Goal: Information Seeking & Learning: Learn about a topic

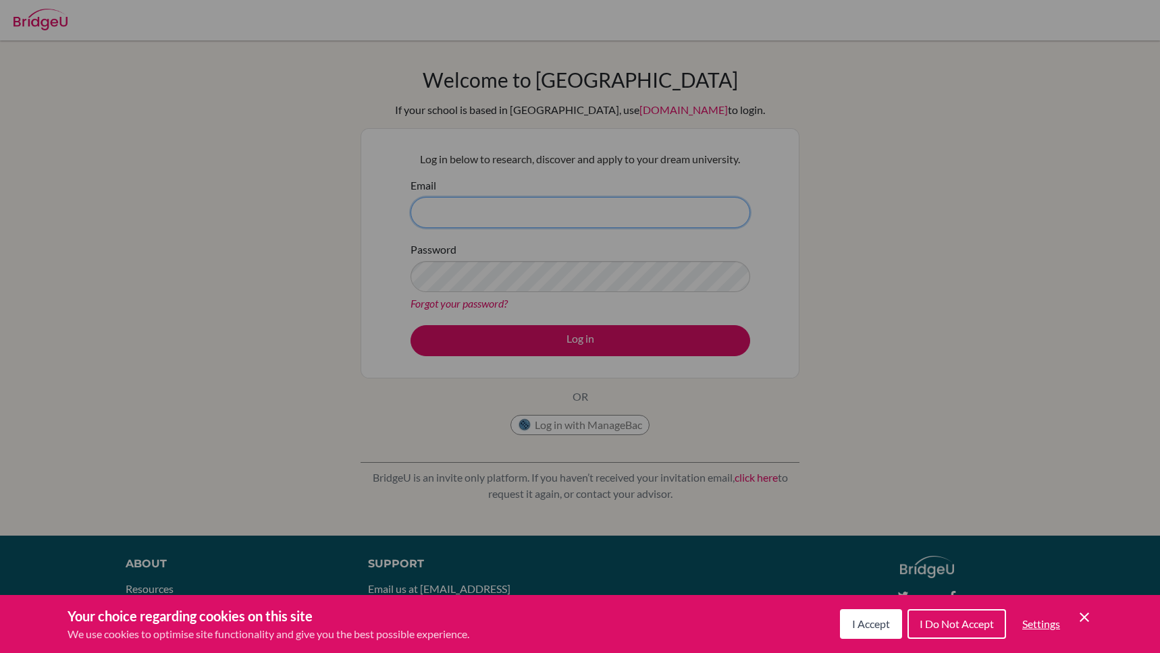
type input "[PERSON_NAME][EMAIL_ADDRESS][PERSON_NAME][DOMAIN_NAME]"
click at [568, 331] on div "Cookie Preferences" at bounding box center [580, 326] width 1160 height 653
click at [568, 336] on div "Cookie Preferences" at bounding box center [580, 326] width 1160 height 653
click at [479, 628] on div "Your choice regarding cookies on this site We use cookies to optimise site func…" at bounding box center [580, 624] width 1160 height 58
click at [878, 619] on span "I Accept" at bounding box center [871, 624] width 38 height 13
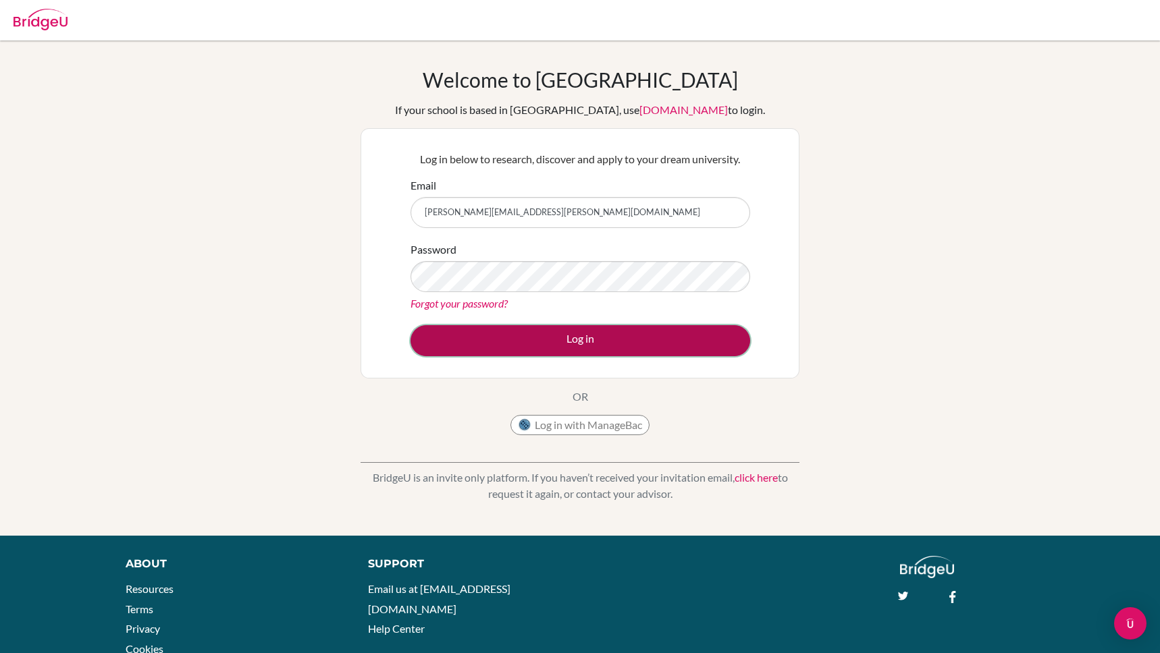
click at [550, 338] on button "Log in" at bounding box center [580, 340] width 340 height 31
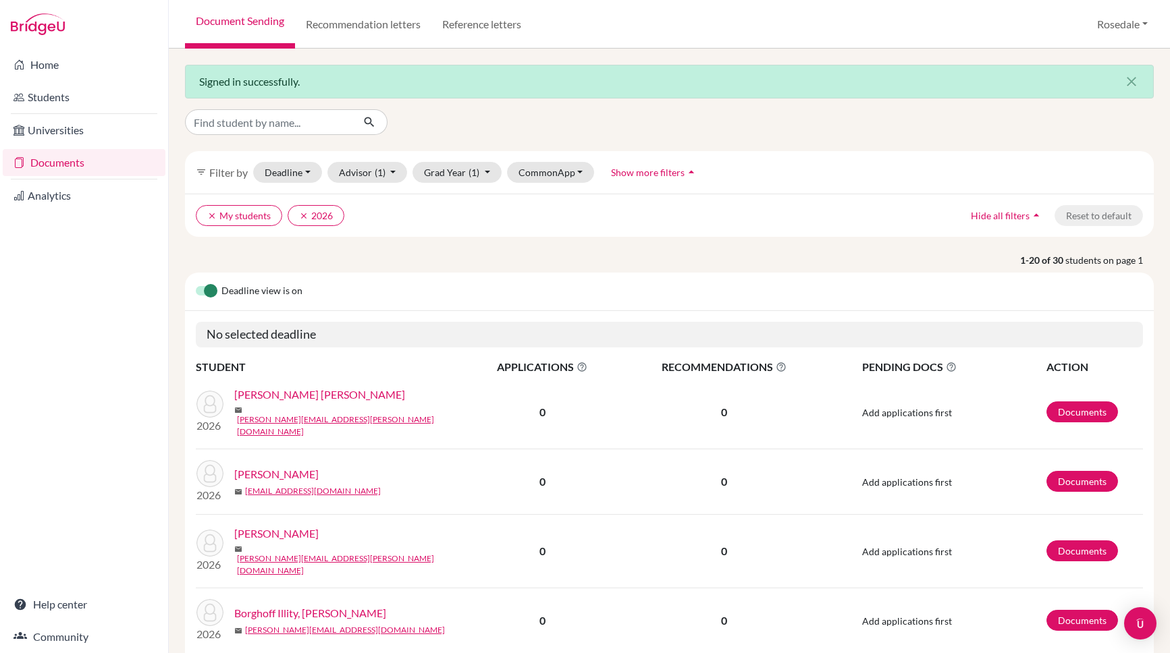
click at [1048, 395] on td "Documents" at bounding box center [1094, 413] width 97 height 74
click at [1048, 404] on link "Documents" at bounding box center [1082, 412] width 72 height 21
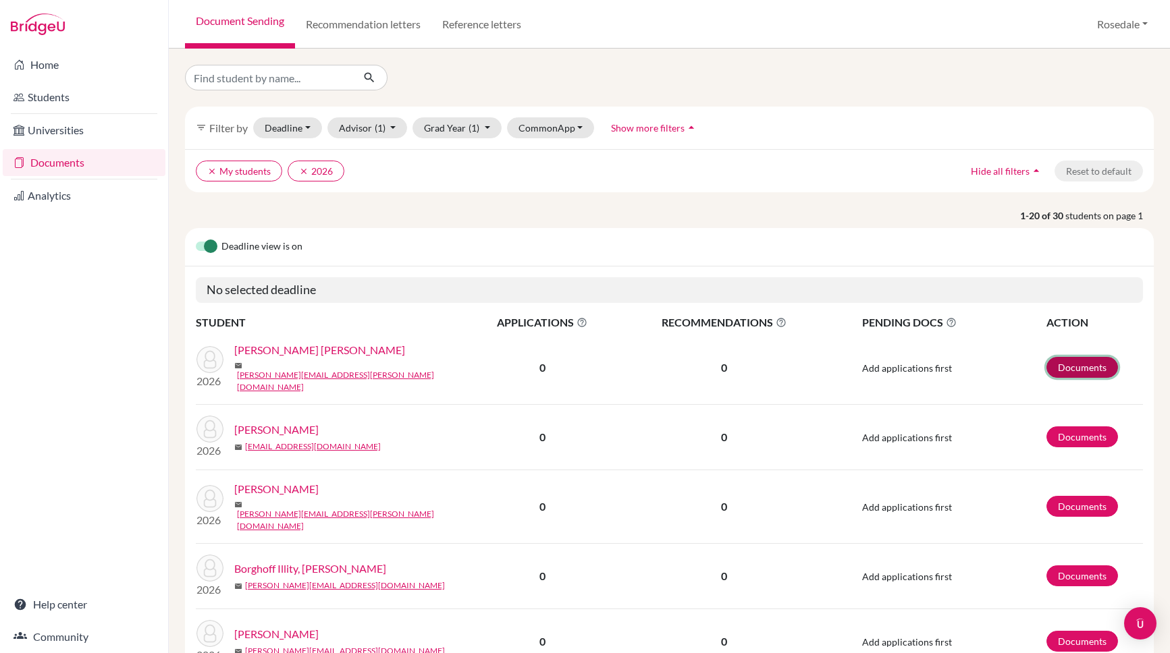
click at [1082, 359] on link "Documents" at bounding box center [1082, 367] width 72 height 21
click at [56, 101] on link "Students" at bounding box center [84, 97] width 163 height 27
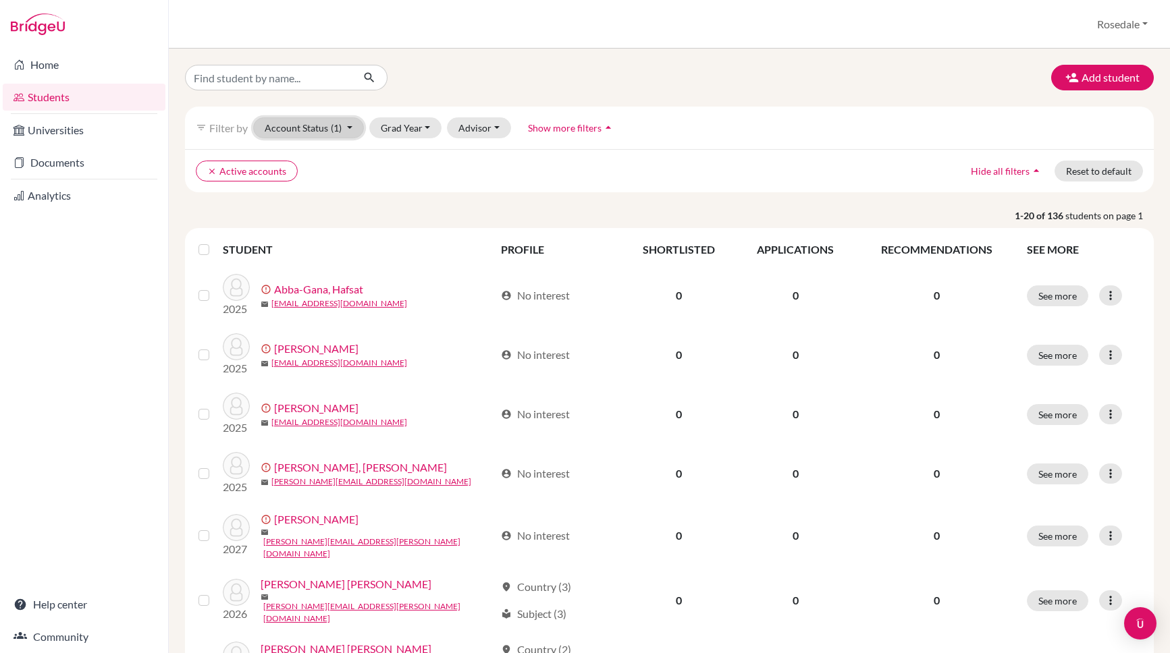
click at [286, 130] on button "Account Status (1)" at bounding box center [308, 127] width 111 height 21
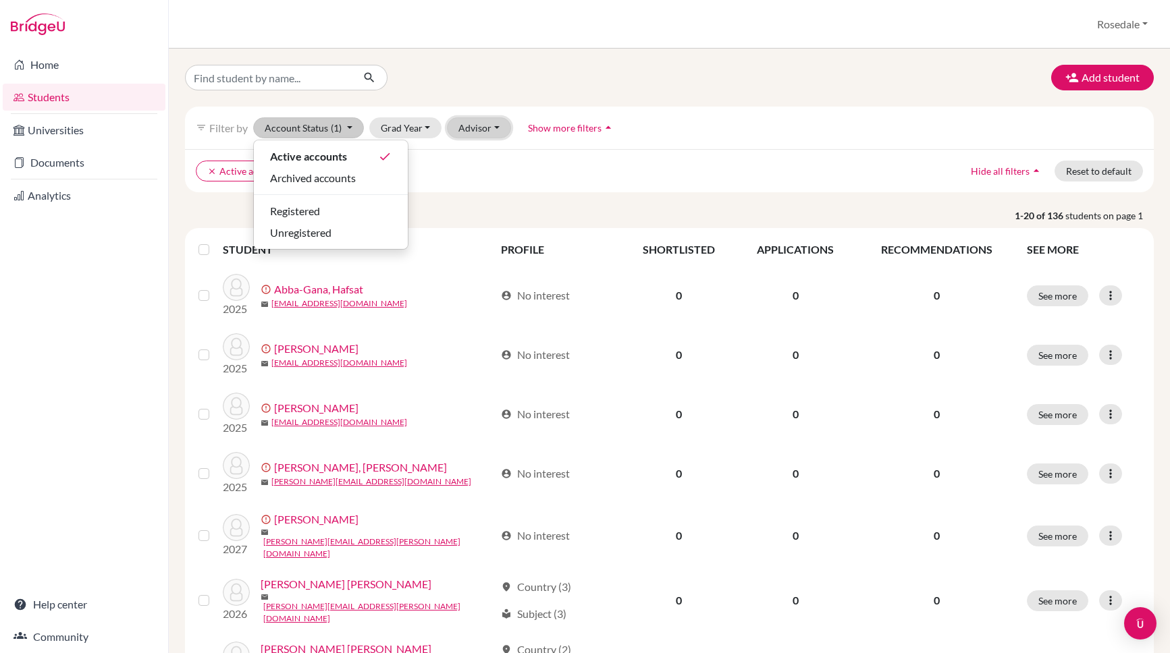
click at [452, 123] on button "Advisor" at bounding box center [479, 127] width 64 height 21
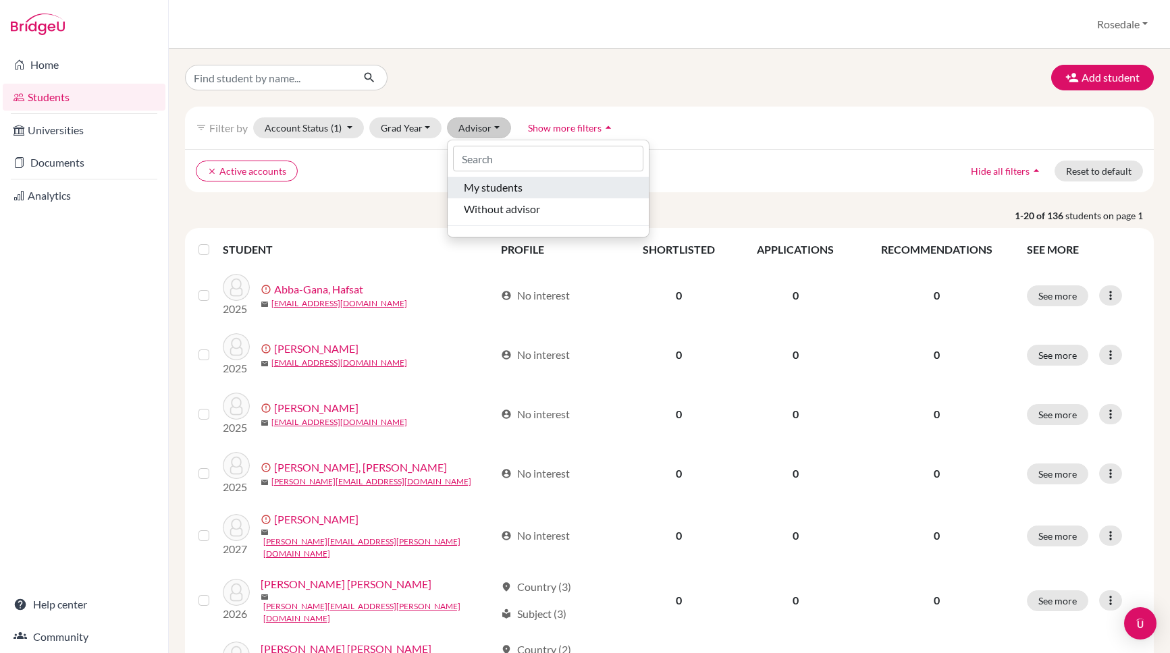
click at [481, 191] on span "My students" at bounding box center [493, 188] width 59 height 16
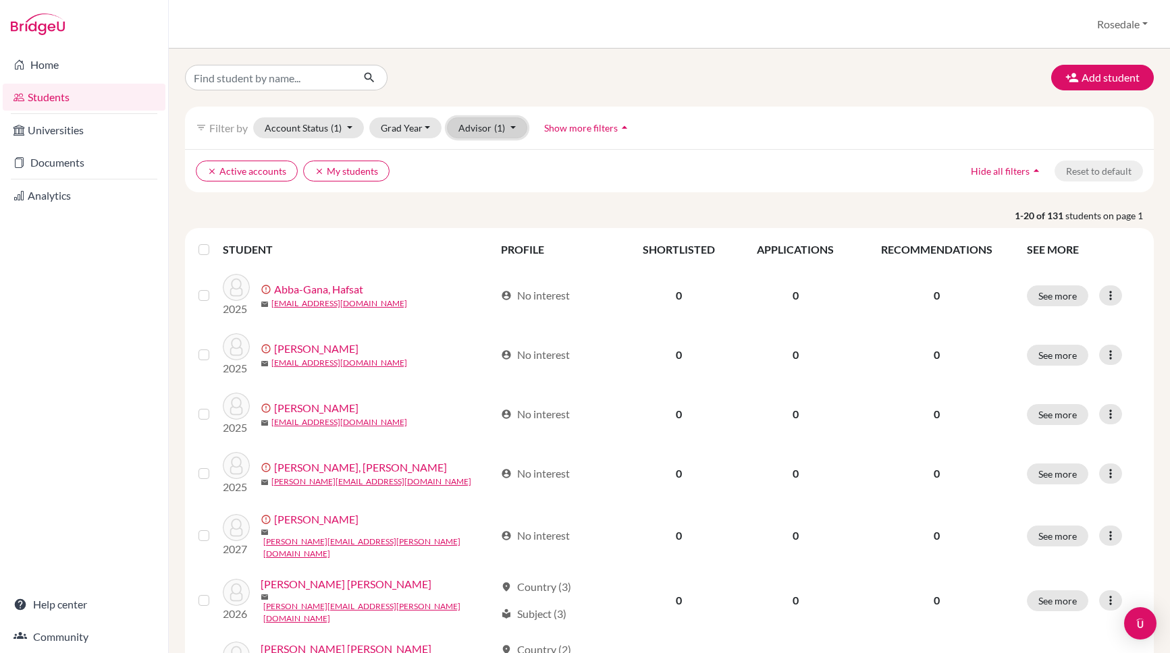
click at [489, 126] on button "Advisor (1)" at bounding box center [487, 127] width 80 height 21
click at [488, 209] on span "Without advisor" at bounding box center [502, 209] width 76 height 16
click at [501, 119] on button "Advisor (2)" at bounding box center [487, 127] width 80 height 21
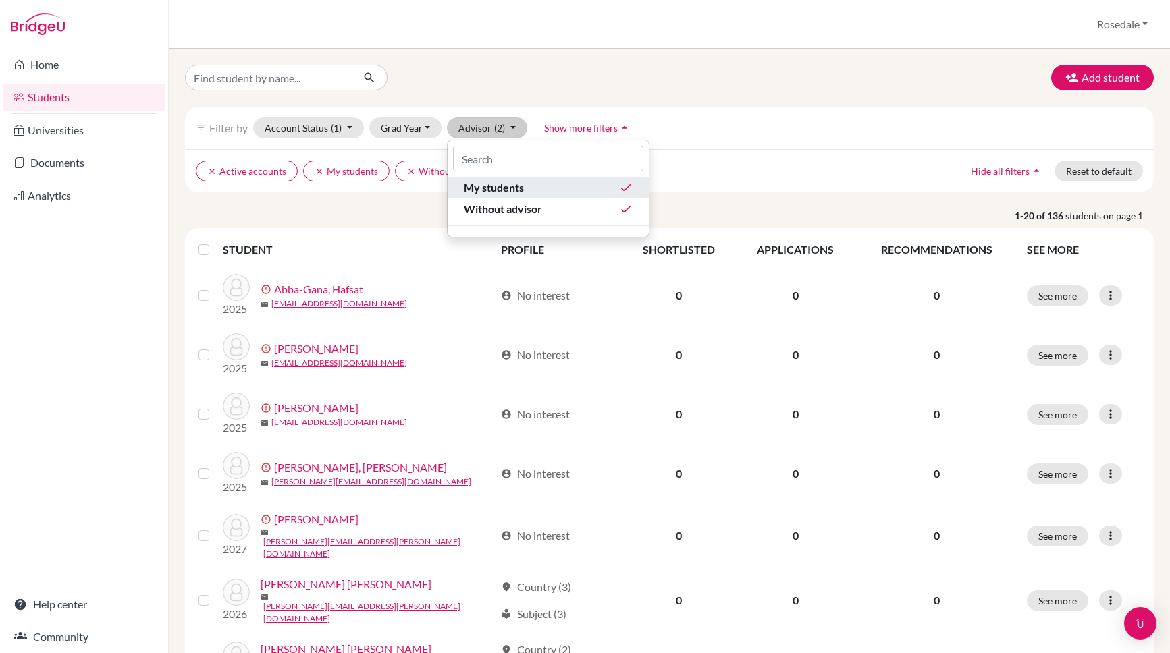
click at [531, 197] on button "My students done" at bounding box center [548, 188] width 201 height 22
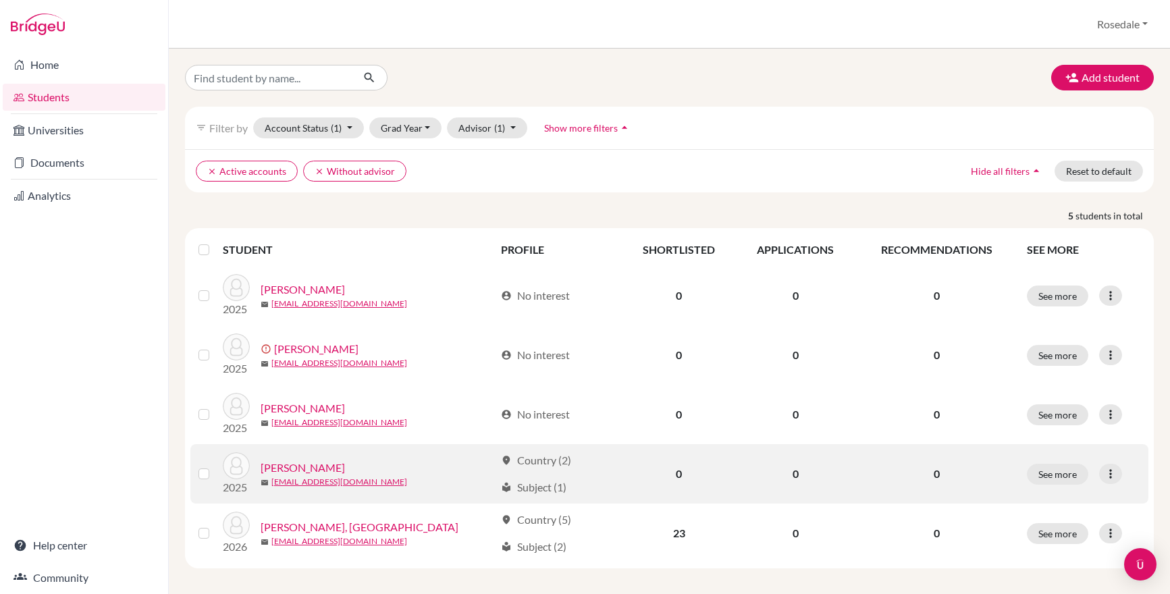
scroll to position [7, 0]
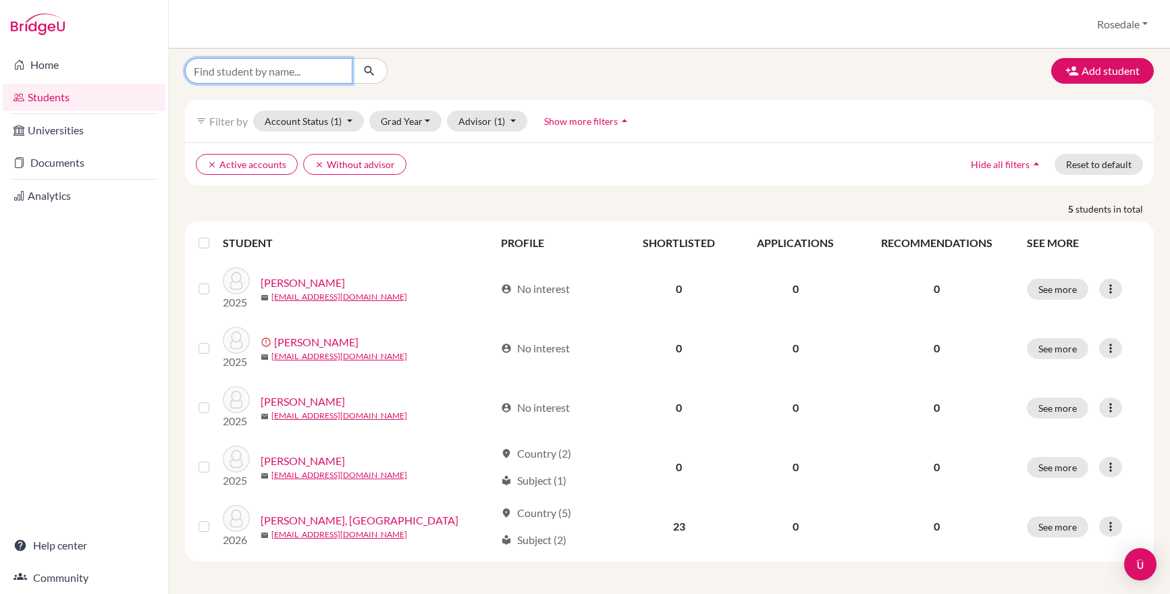
click at [312, 68] on input "Find student by name..." at bounding box center [268, 71] width 167 height 26
type input "lewis"
click button "submit" at bounding box center [370, 71] width 36 height 26
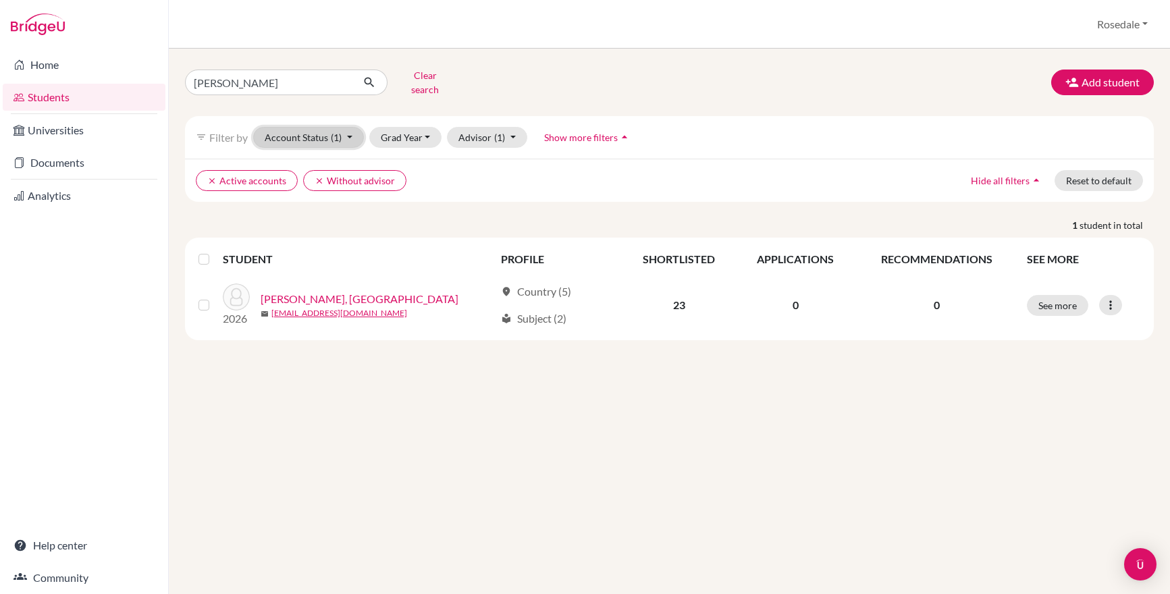
click at [348, 133] on button "Account Status (1)" at bounding box center [308, 137] width 111 height 21
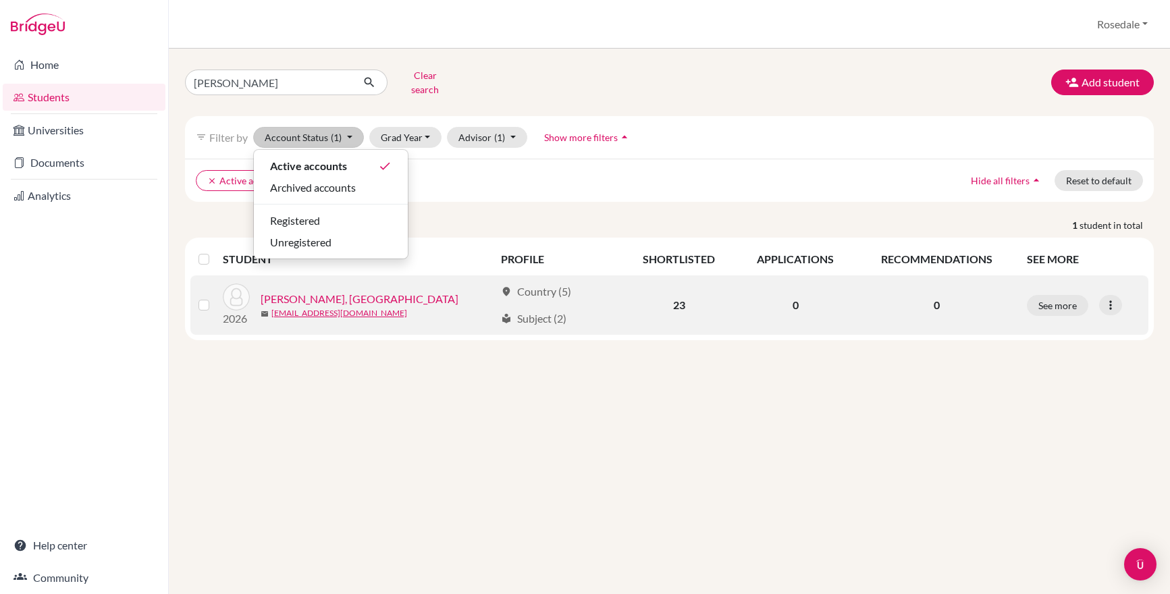
click at [524, 313] on div "local_library Subject (2)" at bounding box center [533, 319] width 65 height 16
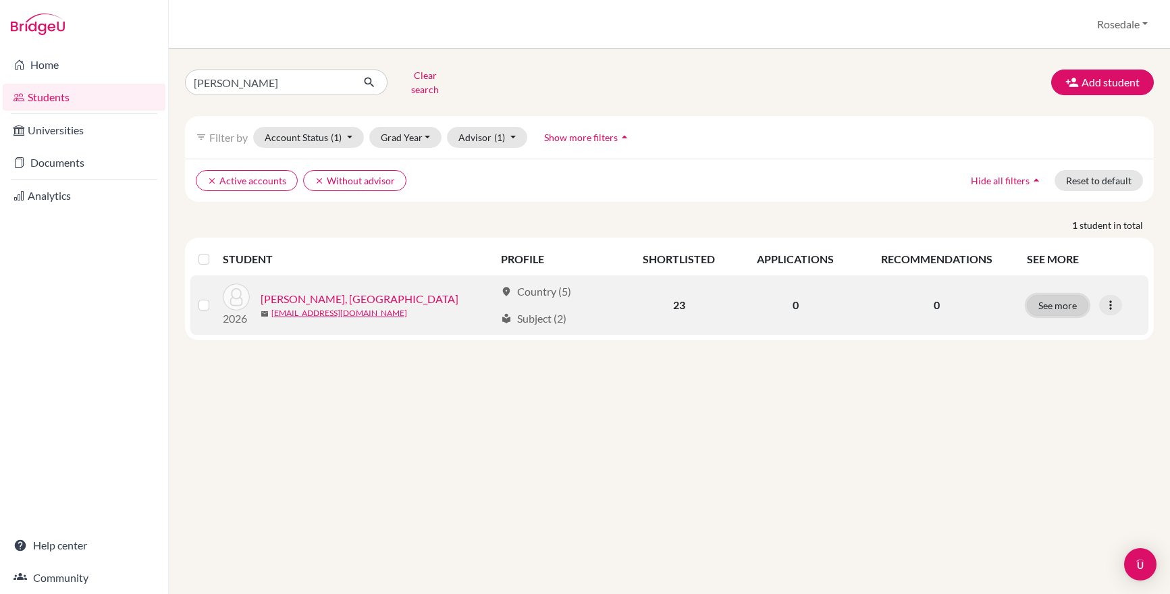
click at [1045, 306] on button "See more" at bounding box center [1057, 305] width 61 height 21
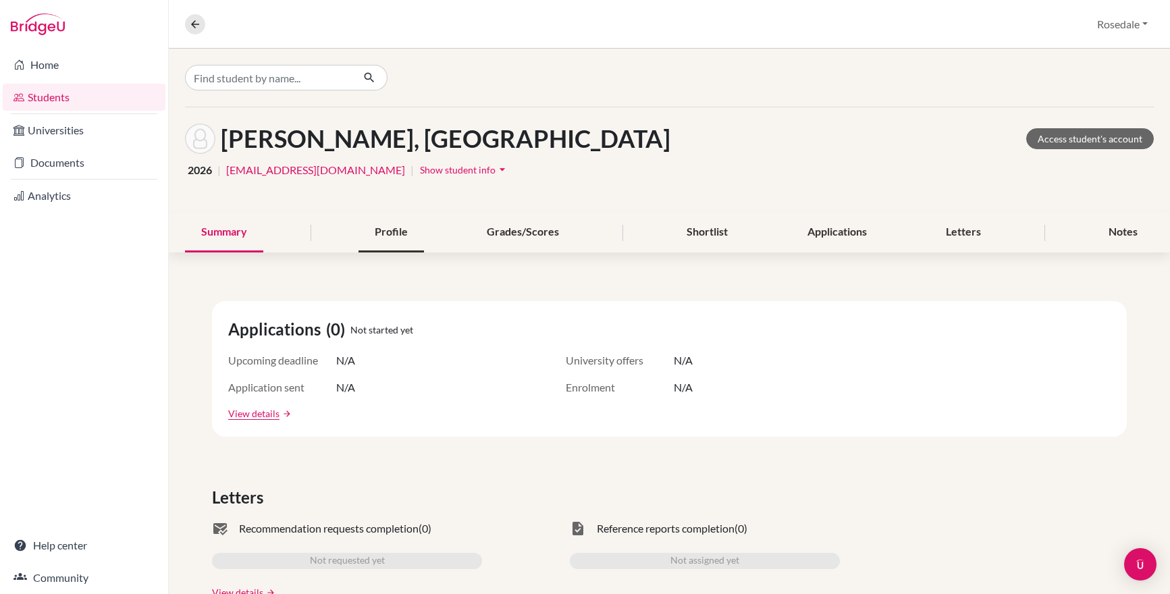
click at [399, 244] on div "Profile" at bounding box center [390, 233] width 65 height 40
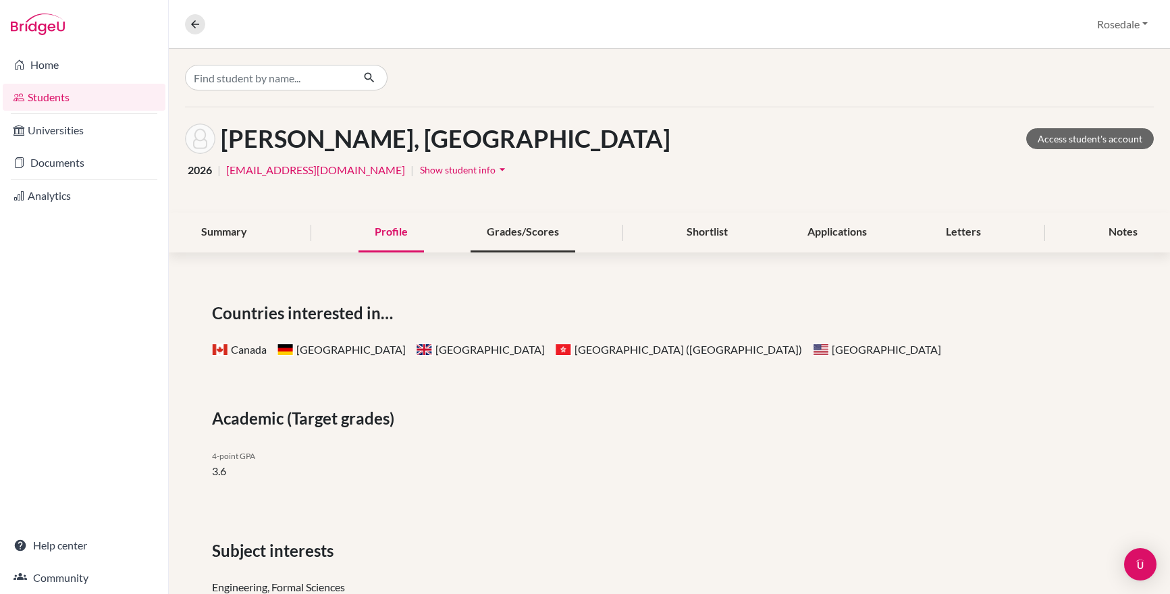
click at [527, 233] on div "Grades/Scores" at bounding box center [522, 233] width 105 height 40
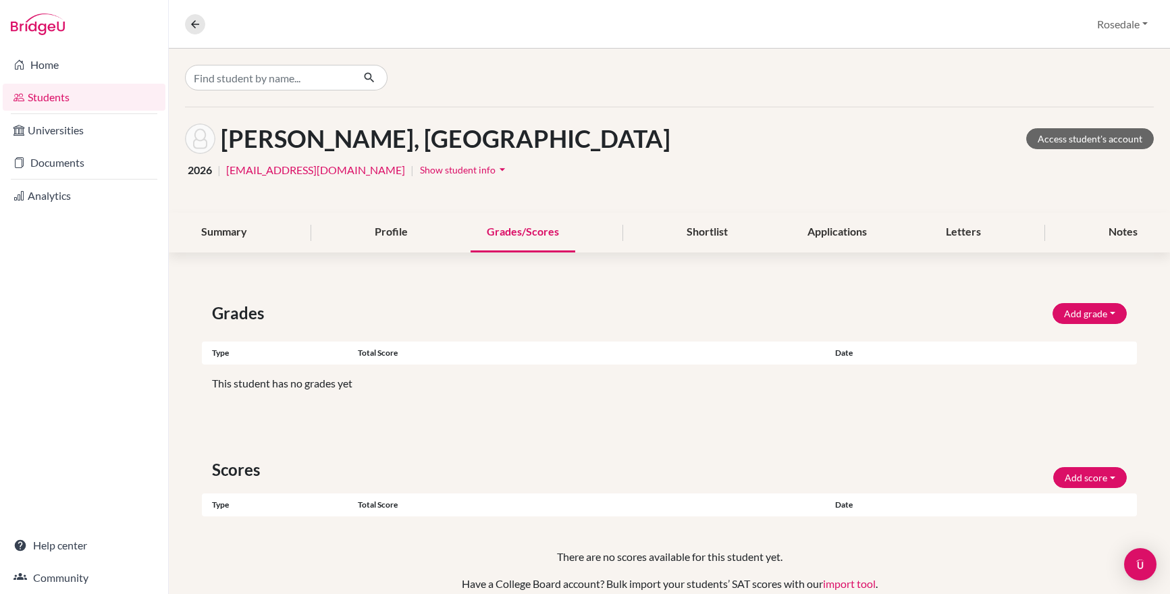
click at [730, 254] on div "Lewis, London Access student's account 2026 | daniellerbenoit25@gmail.com | Sho…" at bounding box center [669, 353] width 1001 height 608
click at [723, 252] on div "Shortlist" at bounding box center [707, 233] width 74 height 40
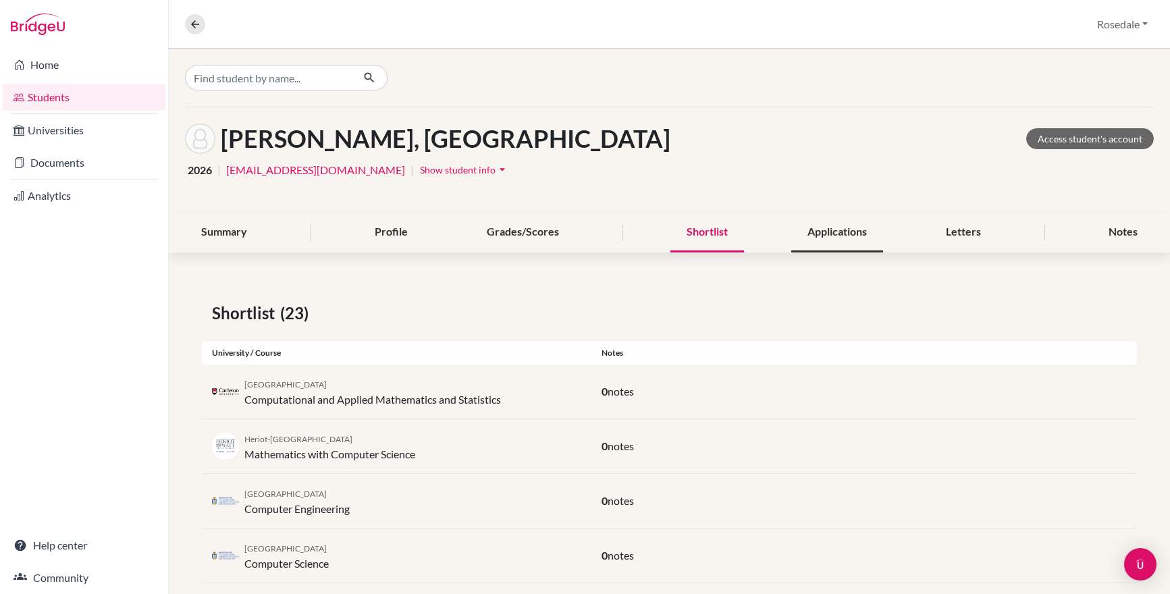
click at [842, 235] on div "Applications" at bounding box center [837, 233] width 92 height 40
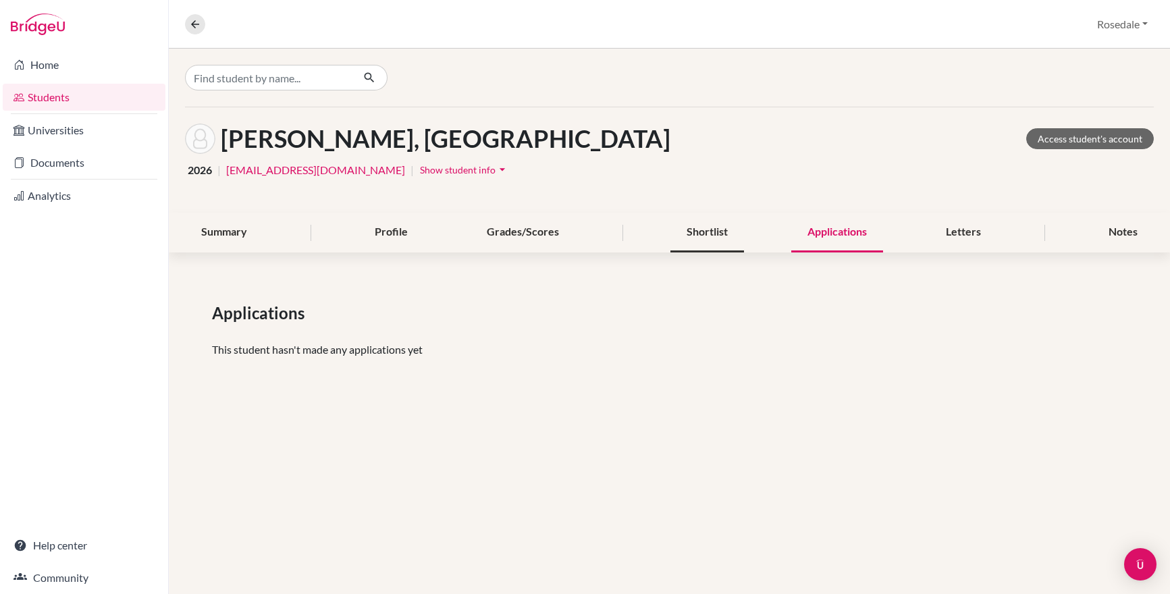
click at [705, 234] on div "Shortlist" at bounding box center [707, 233] width 74 height 40
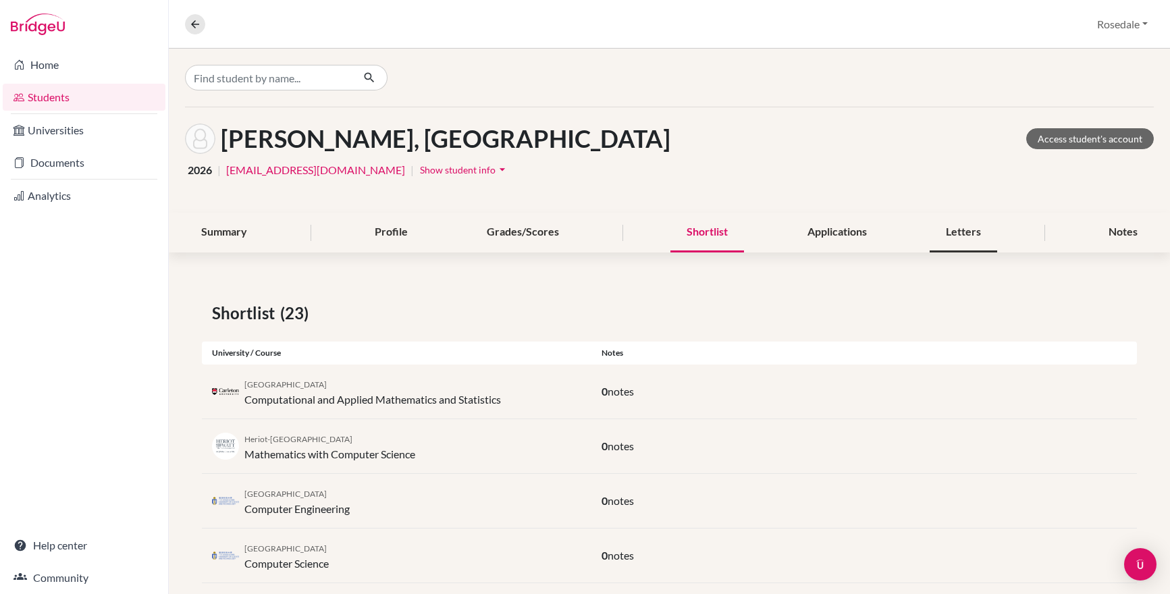
click at [938, 228] on div "Letters" at bounding box center [963, 233] width 68 height 40
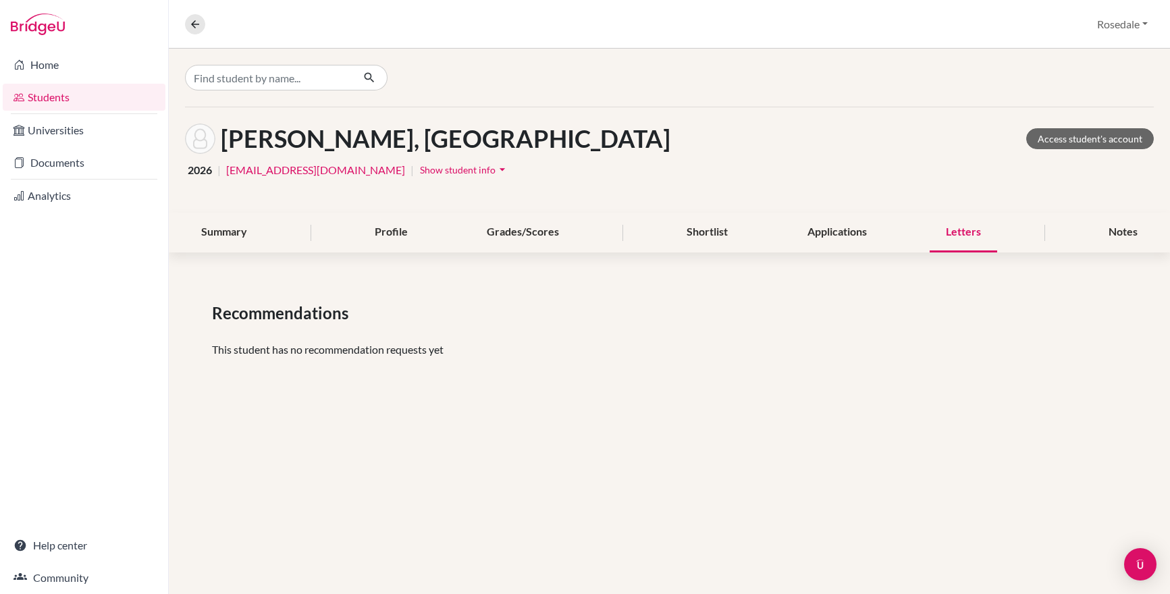
click at [1019, 219] on div "Summary Profile Grades/Scores Shortlist Applications Letters Notes" at bounding box center [669, 233] width 969 height 40
click at [1079, 240] on div "Summary Profile Grades/Scores Shortlist Applications Letters Notes" at bounding box center [669, 233] width 969 height 40
click at [1141, 254] on div "Lewis, London Access student's account 2026 | daniellerbenoit25@gmail.com | Sho…" at bounding box center [669, 225] width 1001 height 352
click at [1127, 229] on div "Notes" at bounding box center [1122, 233] width 61 height 40
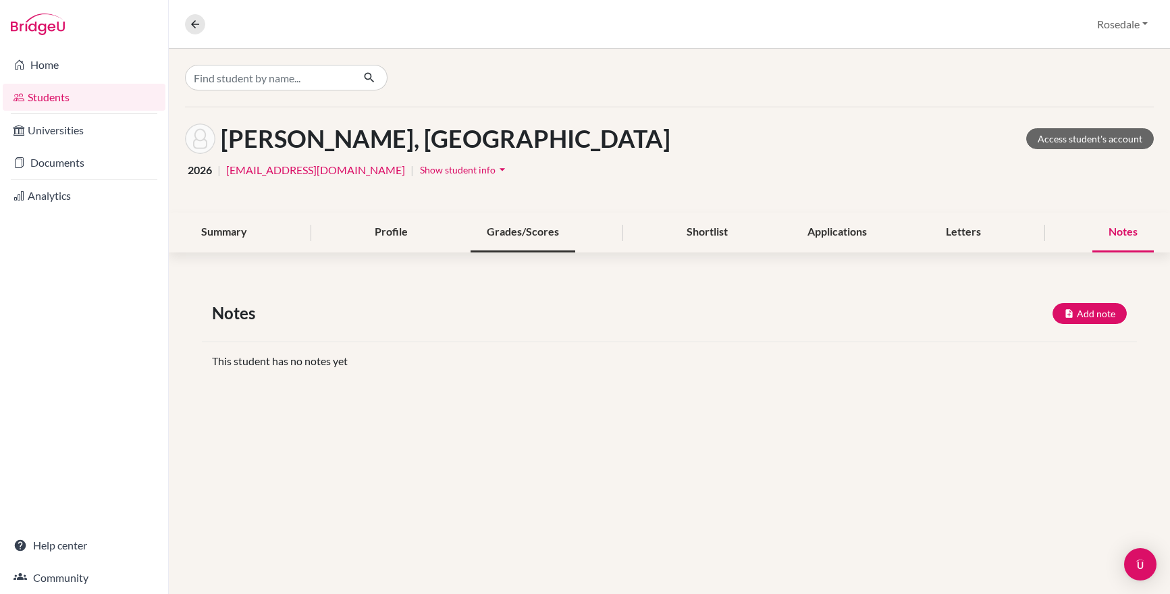
click at [522, 227] on div "Grades/Scores" at bounding box center [522, 233] width 105 height 40
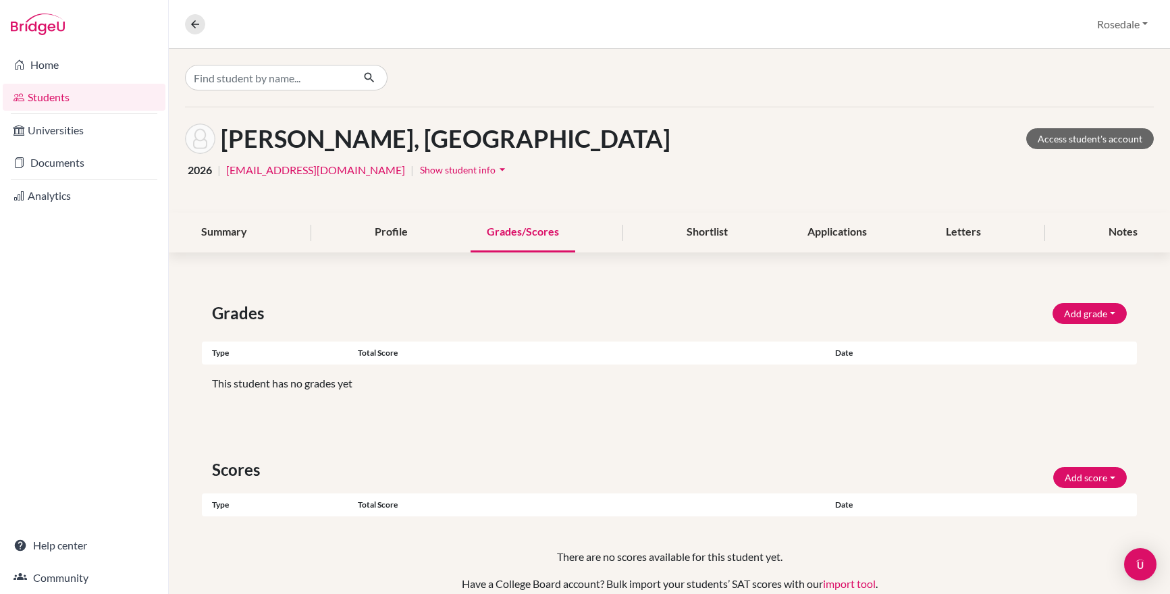
click at [455, 230] on div "Summary Profile Grades/Scores Shortlist Applications Letters Notes" at bounding box center [669, 233] width 969 height 40
click at [412, 245] on div "Profile" at bounding box center [390, 233] width 65 height 40
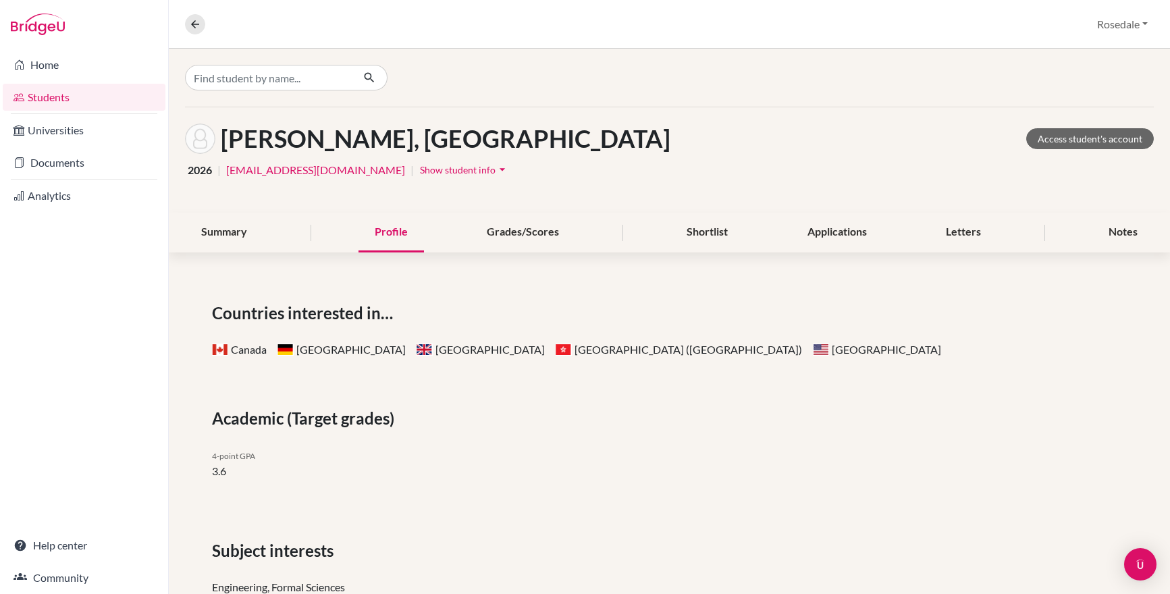
click at [225, 257] on div "Lewis, London Access student's account 2026 | daniellerbenoit25@gmail.com | Sho…" at bounding box center [669, 477] width 1001 height 857
click at [225, 232] on div "Summary" at bounding box center [224, 233] width 78 height 40
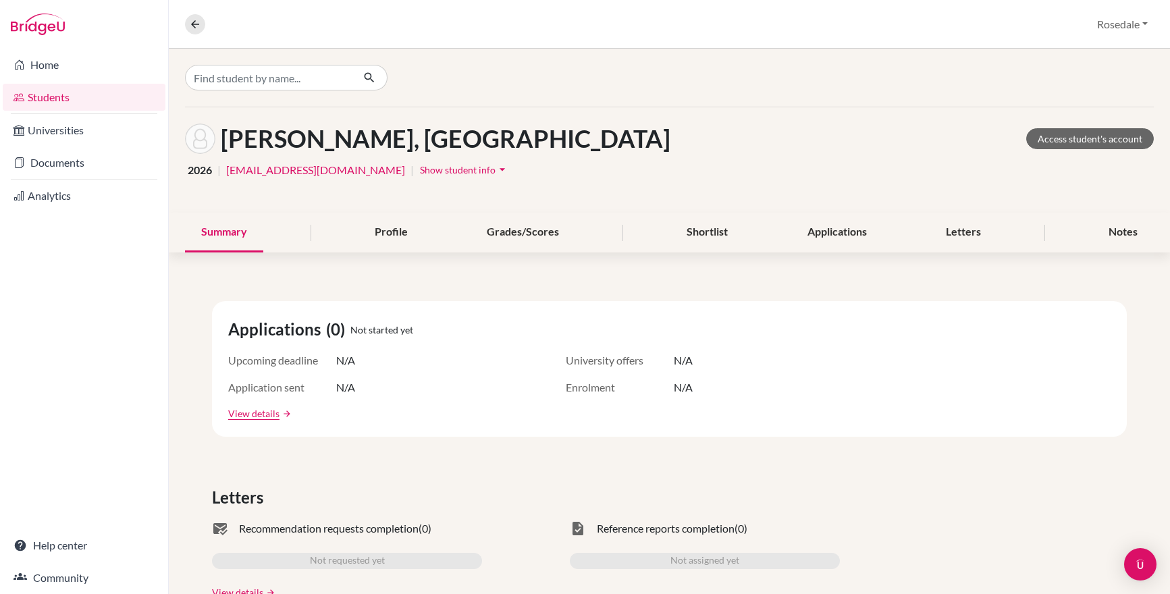
click at [189, 40] on div "Overview Student details Rosedale Profile School Settings Log out" at bounding box center [669, 24] width 1001 height 49
click at [194, 22] on icon at bounding box center [195, 24] width 12 height 12
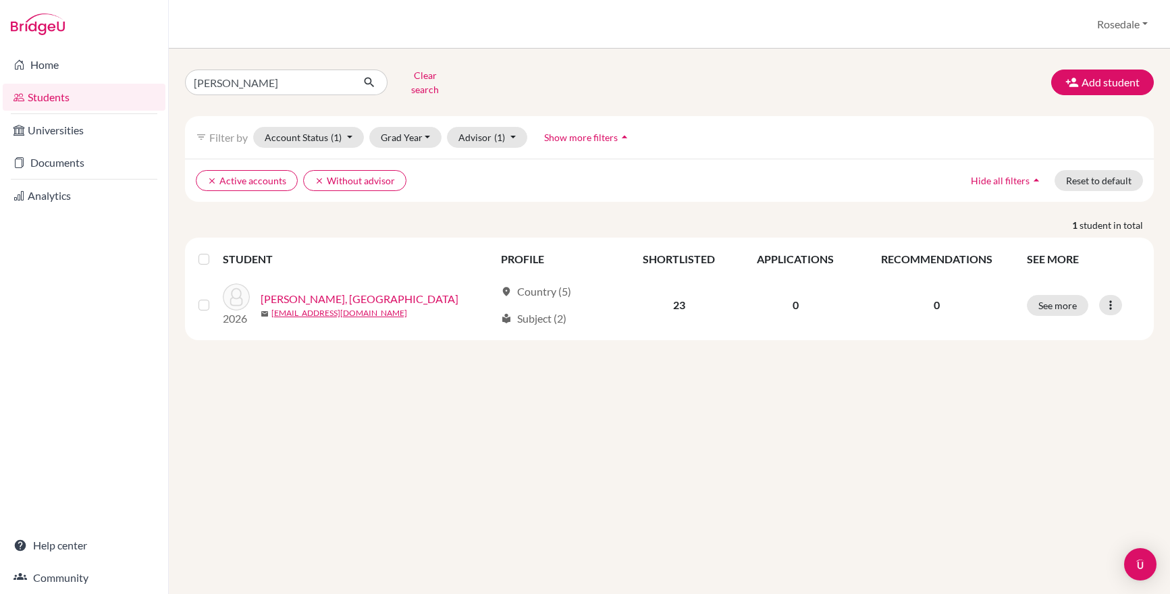
click at [313, 92] on div "lewis Clear search Add student filter_list Filter by Account Status (1) Active …" at bounding box center [669, 202] width 969 height 275
click at [312, 83] on input "lewis" at bounding box center [268, 83] width 167 height 26
click at [338, 84] on input "lewis" at bounding box center [268, 83] width 167 height 26
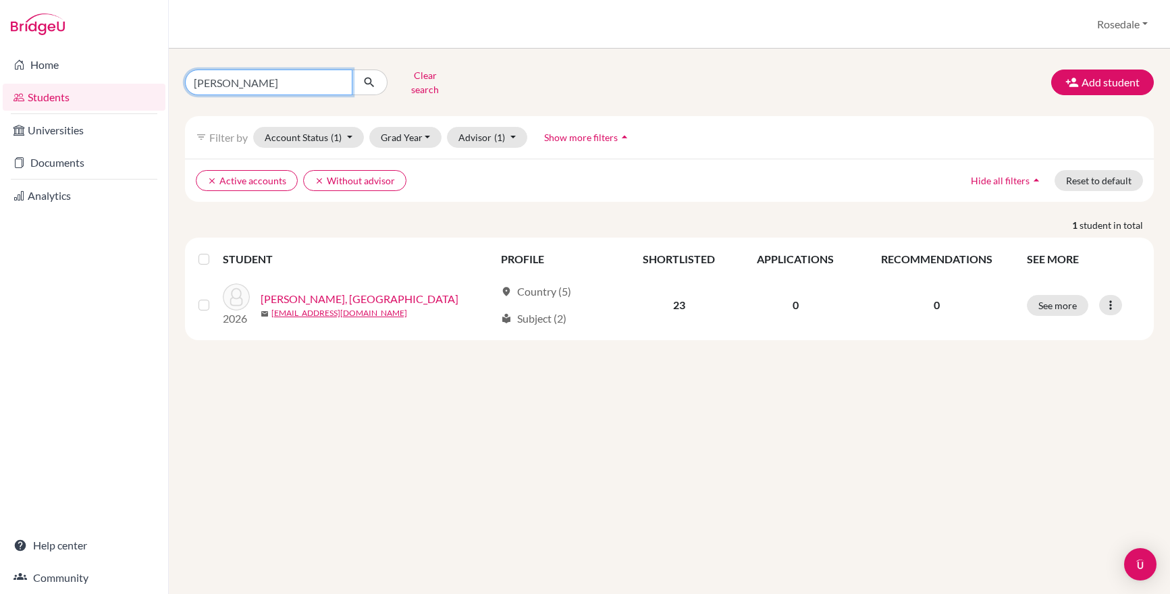
click at [338, 71] on input "lewis" at bounding box center [268, 83] width 167 height 26
click at [338, 74] on input "lewis" at bounding box center [268, 83] width 167 height 26
type input "stella wong"
click button "submit" at bounding box center [370, 83] width 36 height 26
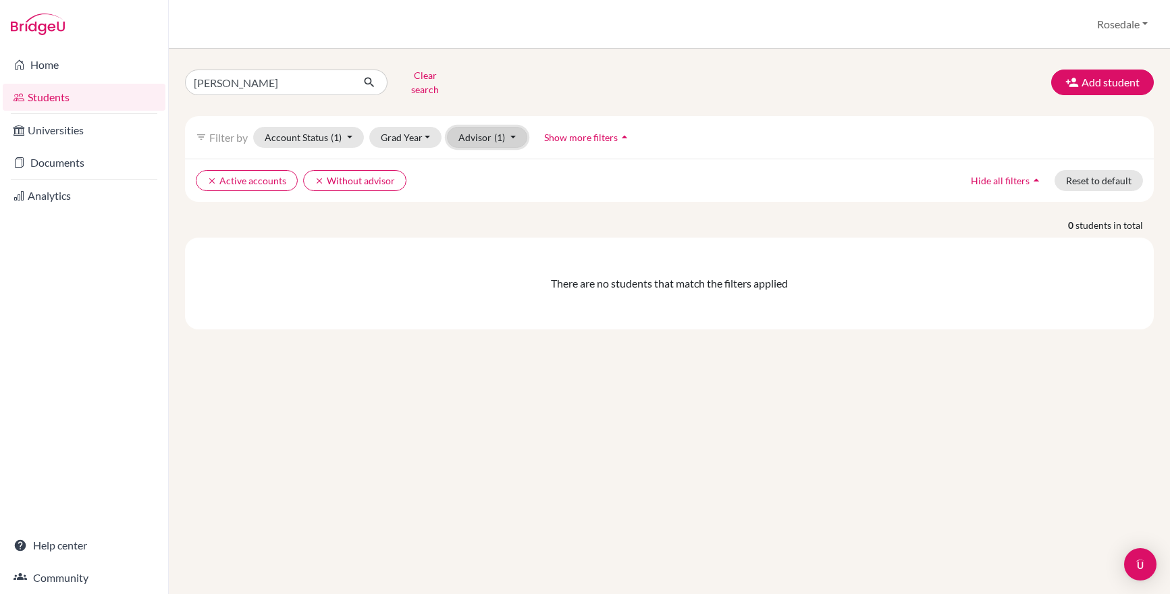
click at [475, 132] on button "Advisor (1)" at bounding box center [487, 137] width 80 height 21
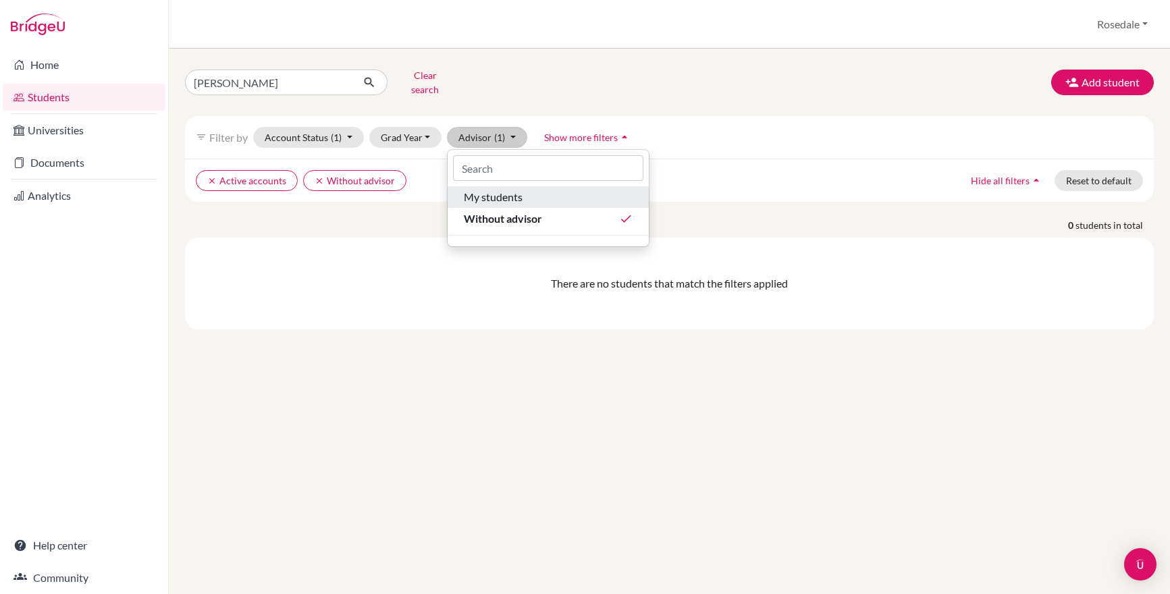
click at [497, 189] on span "My students" at bounding box center [493, 197] width 59 height 16
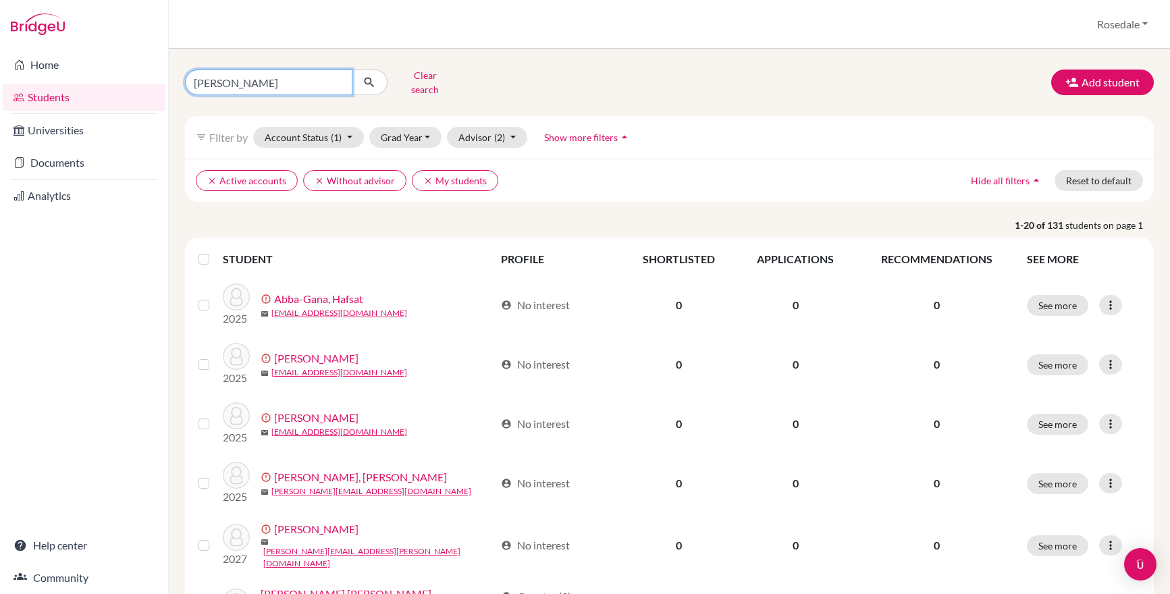
click at [327, 72] on input "stella wong" at bounding box center [268, 83] width 167 height 26
type input "stella"
click button "submit" at bounding box center [370, 83] width 36 height 26
click at [425, 130] on button "Grad Year" at bounding box center [405, 137] width 73 height 21
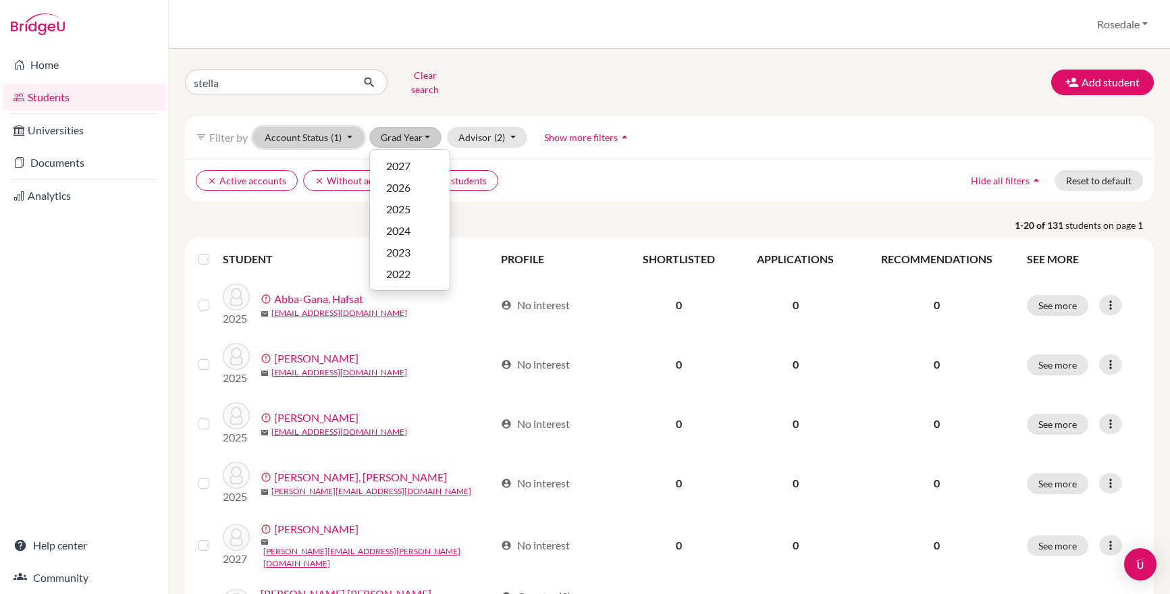
click at [327, 128] on button "Account Status (1)" at bounding box center [308, 137] width 111 height 21
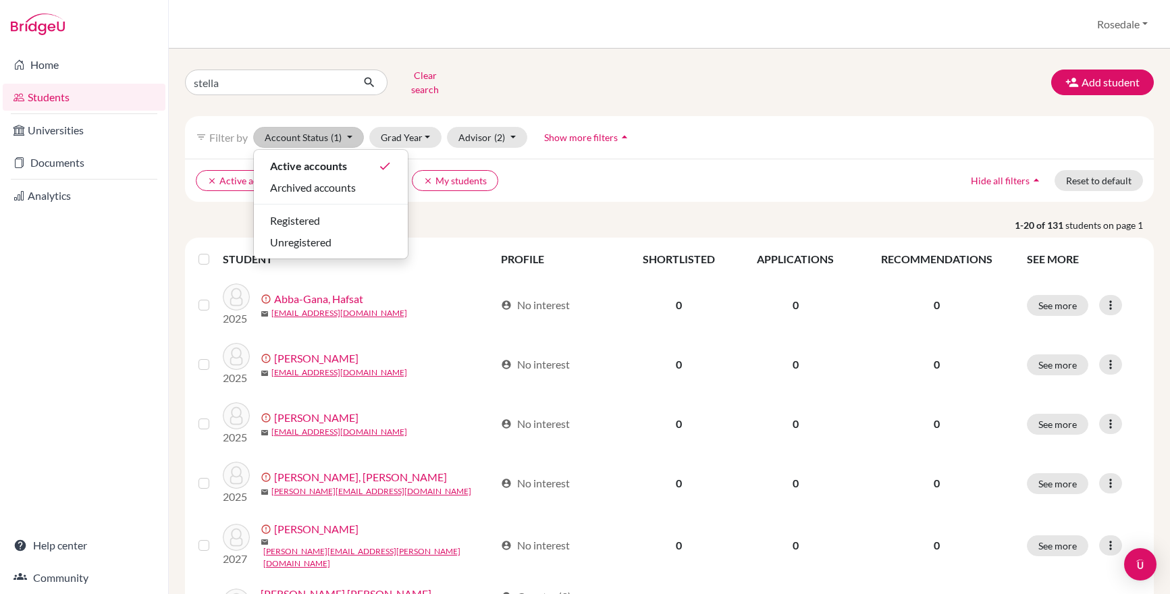
click at [491, 116] on div "filter_list Filter by Account Status (1) Active accounts done Archived accounts…" at bounding box center [669, 137] width 969 height 43
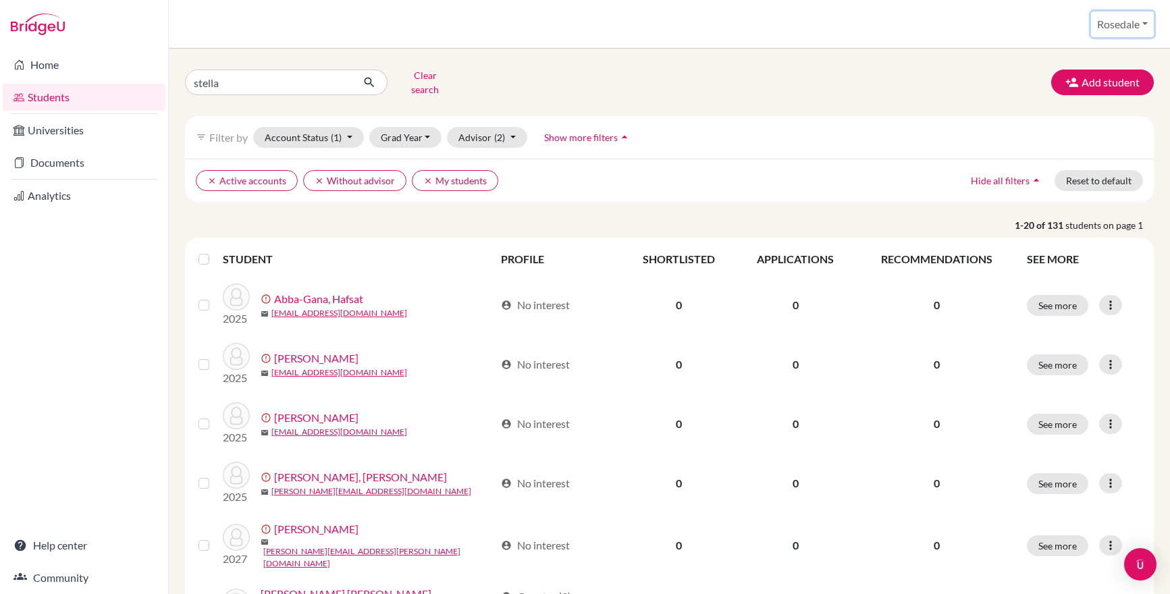
click at [1093, 32] on button "Rosedale" at bounding box center [1122, 24] width 63 height 26
click at [518, 146] on div "filter_list Filter by Account Status (1) Active accounts done Archived accounts…" at bounding box center [669, 137] width 969 height 43
click at [510, 127] on button "Advisor (2)" at bounding box center [487, 137] width 80 height 21
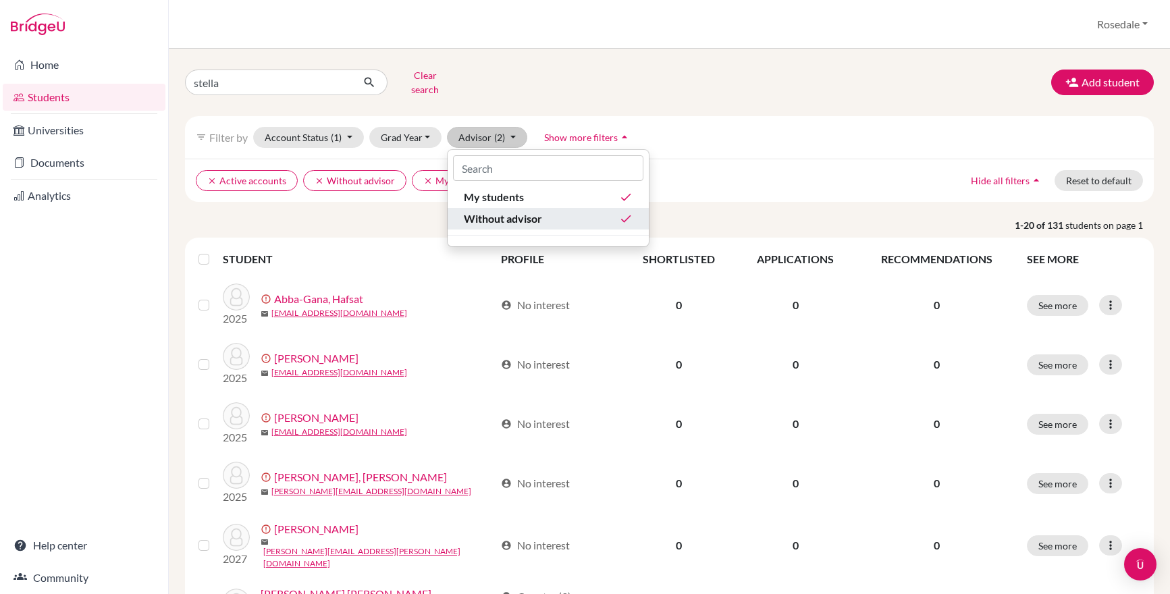
click at [540, 214] on span "Without advisor" at bounding box center [503, 219] width 78 height 16
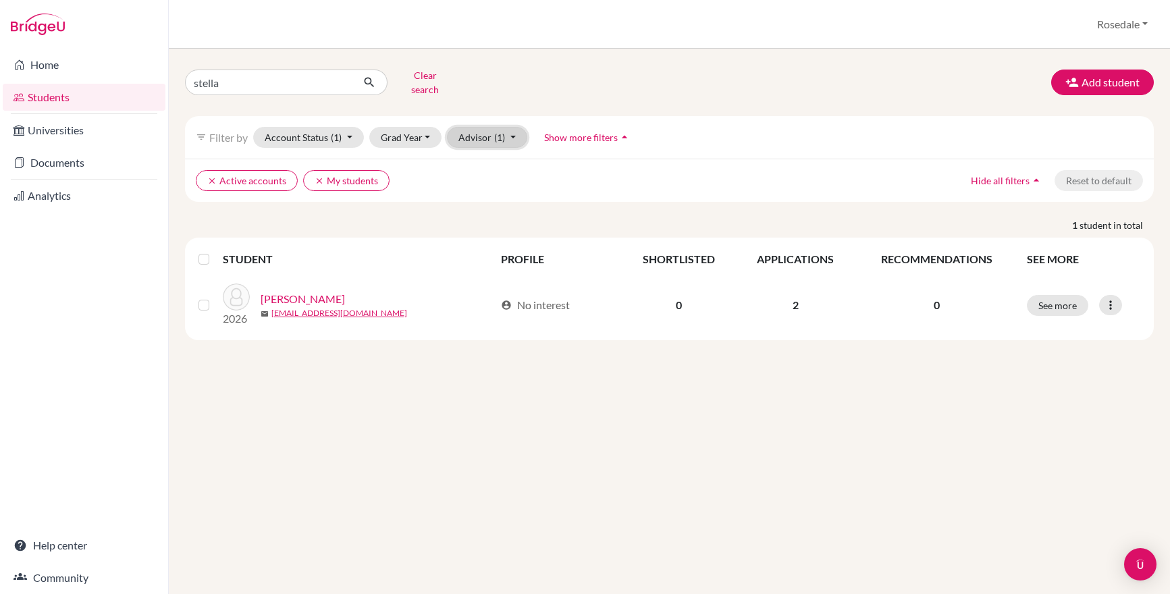
click at [491, 127] on button "Advisor (1)" at bounding box center [487, 137] width 80 height 21
click at [468, 370] on div "stella Clear search Add student filter_list Filter by Account Status (1) Active…" at bounding box center [669, 321] width 1001 height 545
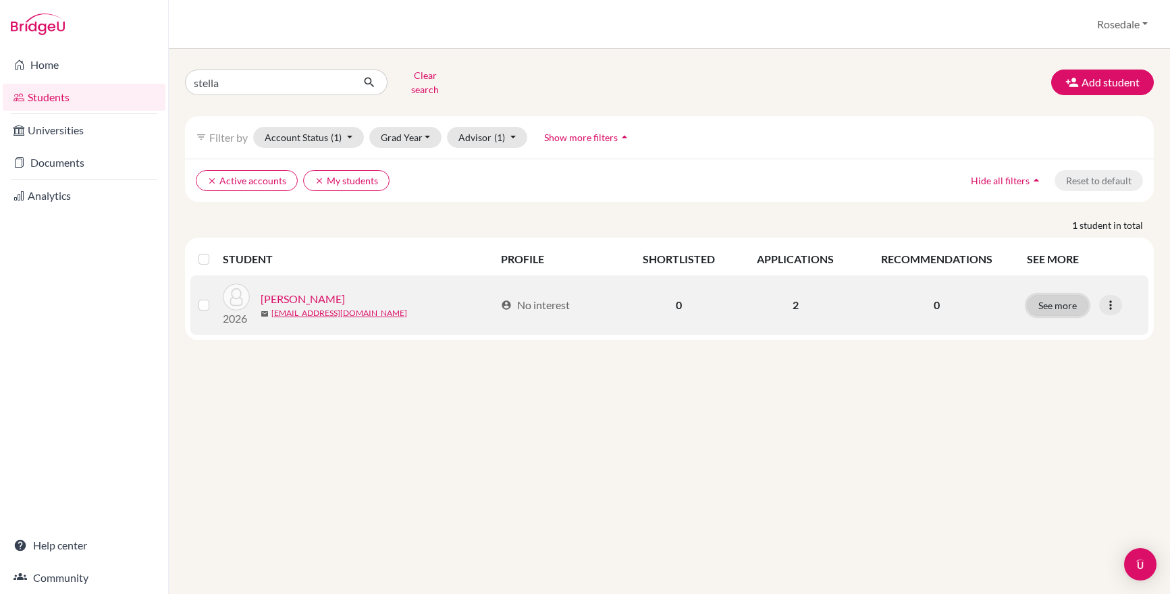
click at [1064, 305] on button "See more" at bounding box center [1057, 305] width 61 height 21
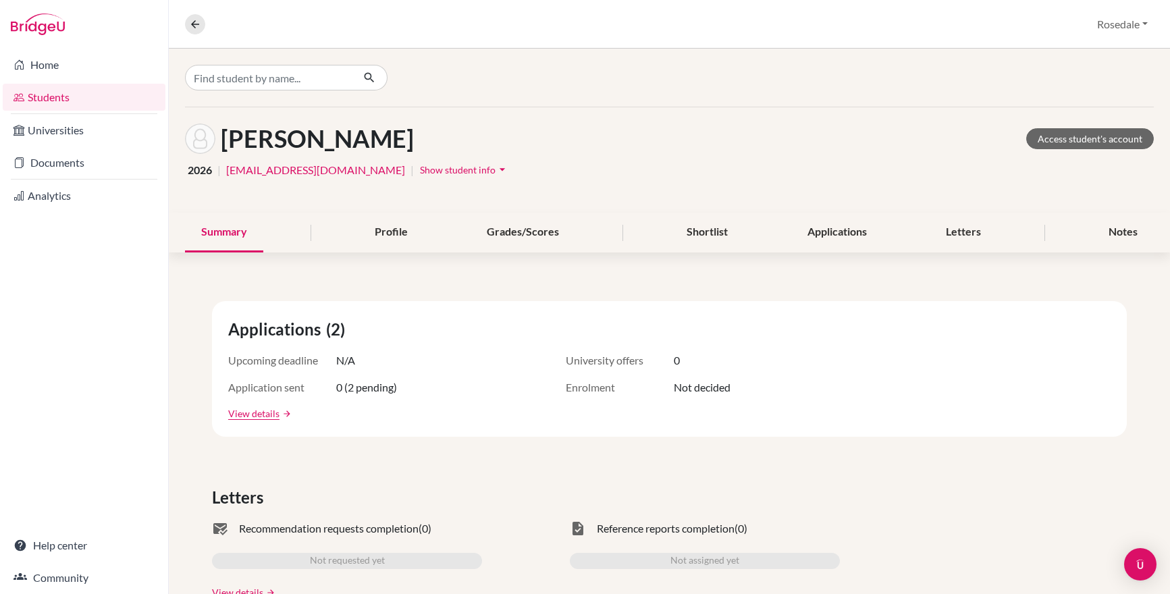
click at [217, 247] on div "Summary" at bounding box center [224, 233] width 78 height 40
click at [190, 30] on button at bounding box center [195, 24] width 20 height 20
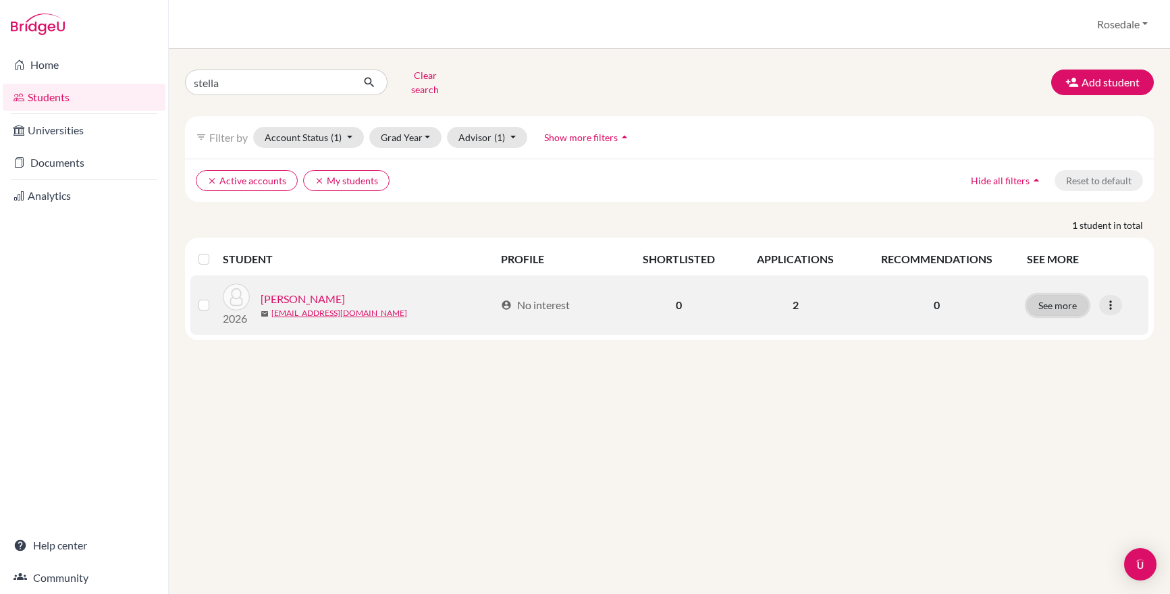
click at [1056, 299] on button "See more" at bounding box center [1057, 305] width 61 height 21
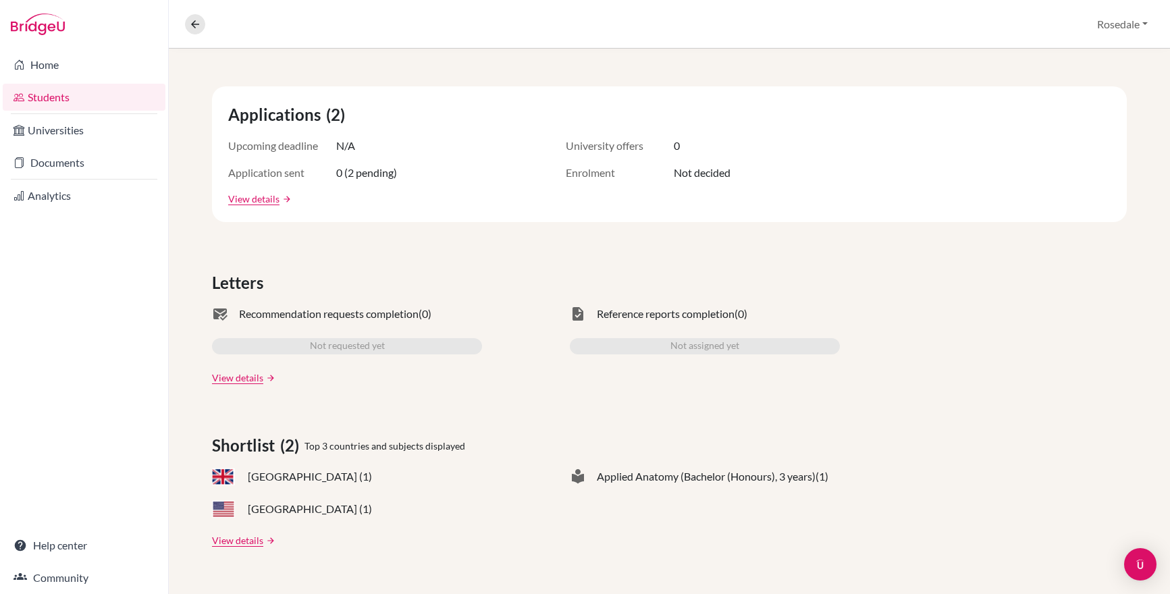
scroll to position [161, 0]
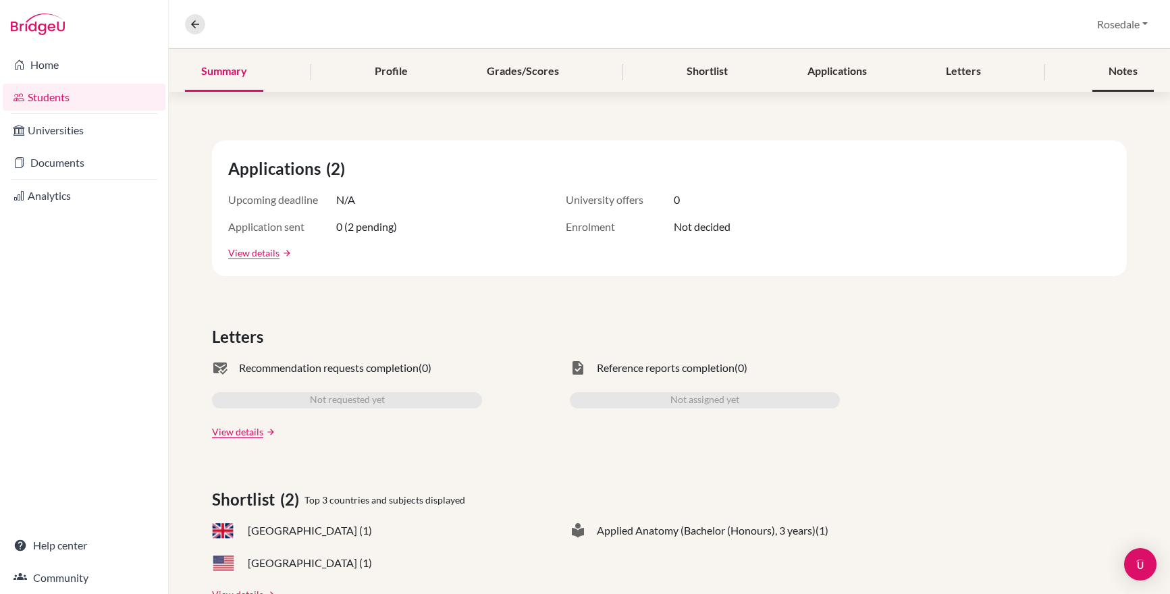
click at [1101, 89] on div "Notes" at bounding box center [1122, 72] width 61 height 40
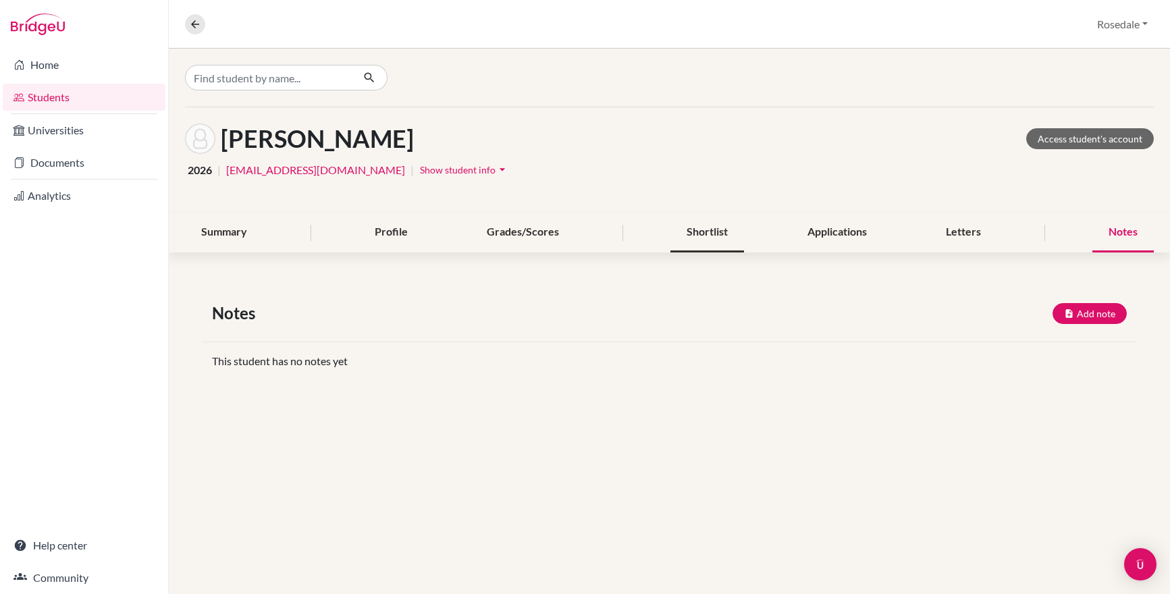
click at [686, 221] on div "Shortlist" at bounding box center [707, 233] width 74 height 40
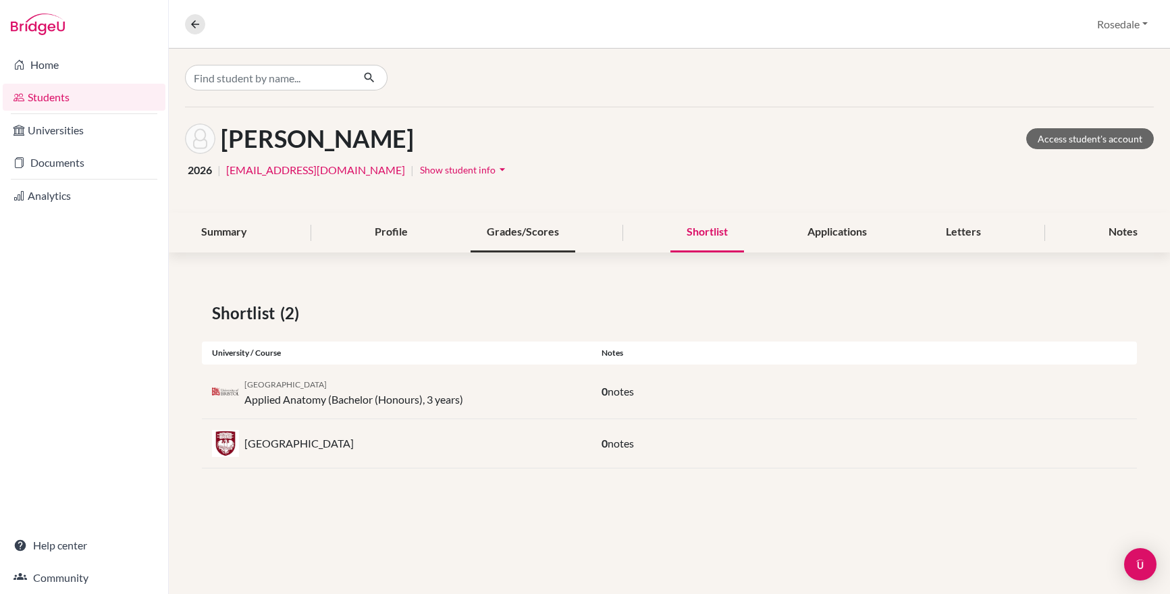
click at [527, 234] on div "Grades/Scores" at bounding box center [522, 233] width 105 height 40
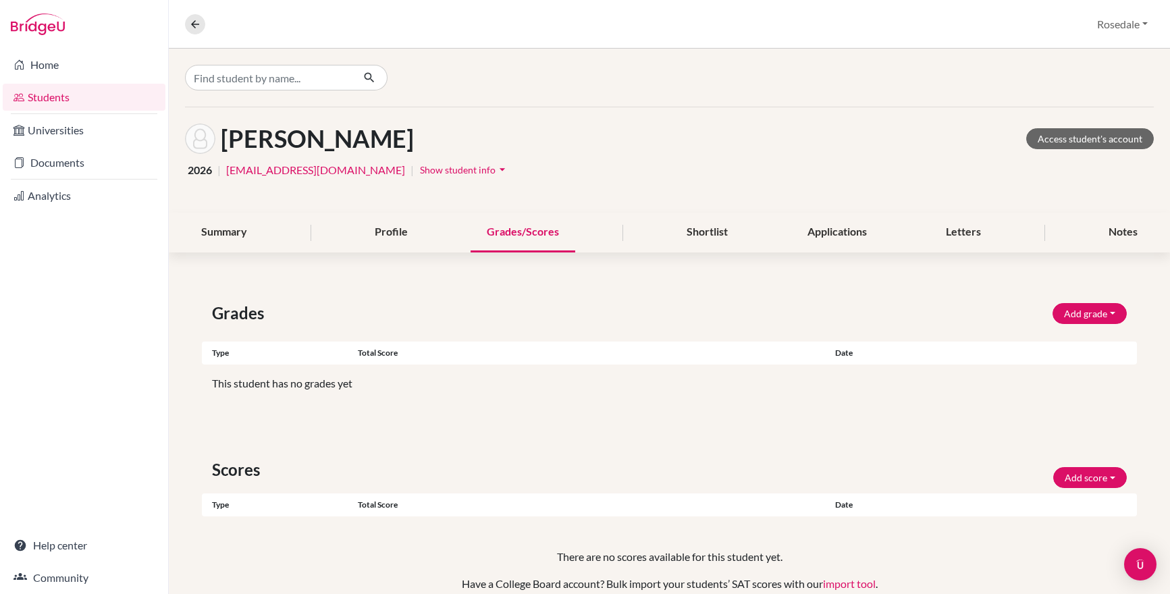
click at [890, 244] on div "Summary Profile Grades/Scores Shortlist Applications Letters Notes" at bounding box center [669, 233] width 969 height 40
click at [867, 244] on div "Applications" at bounding box center [837, 233] width 92 height 40
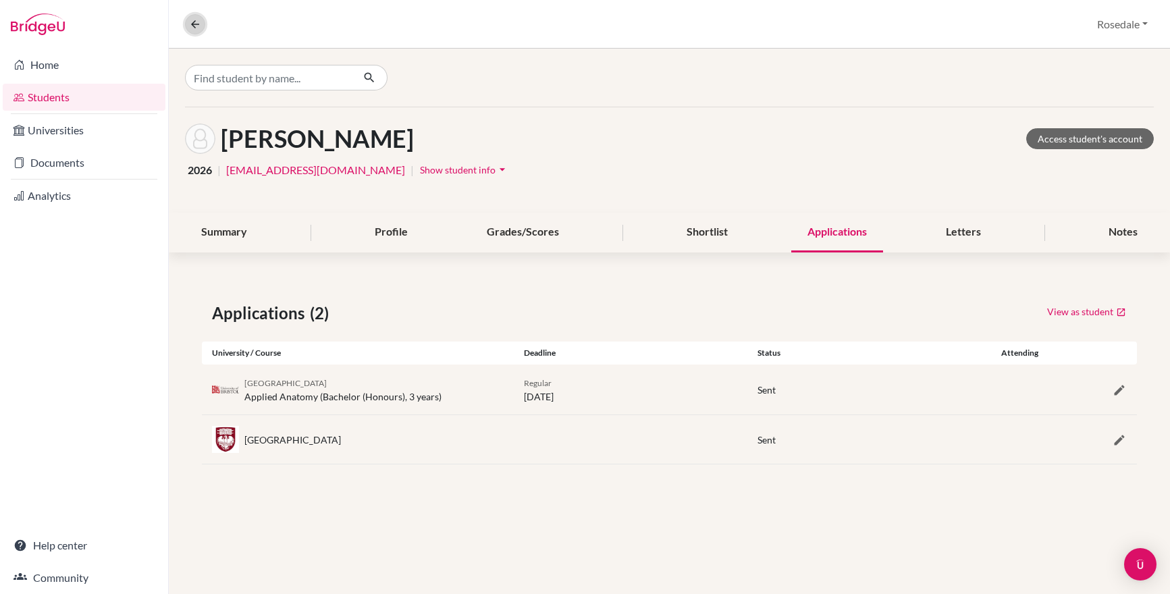
click at [192, 32] on button at bounding box center [195, 24] width 20 height 20
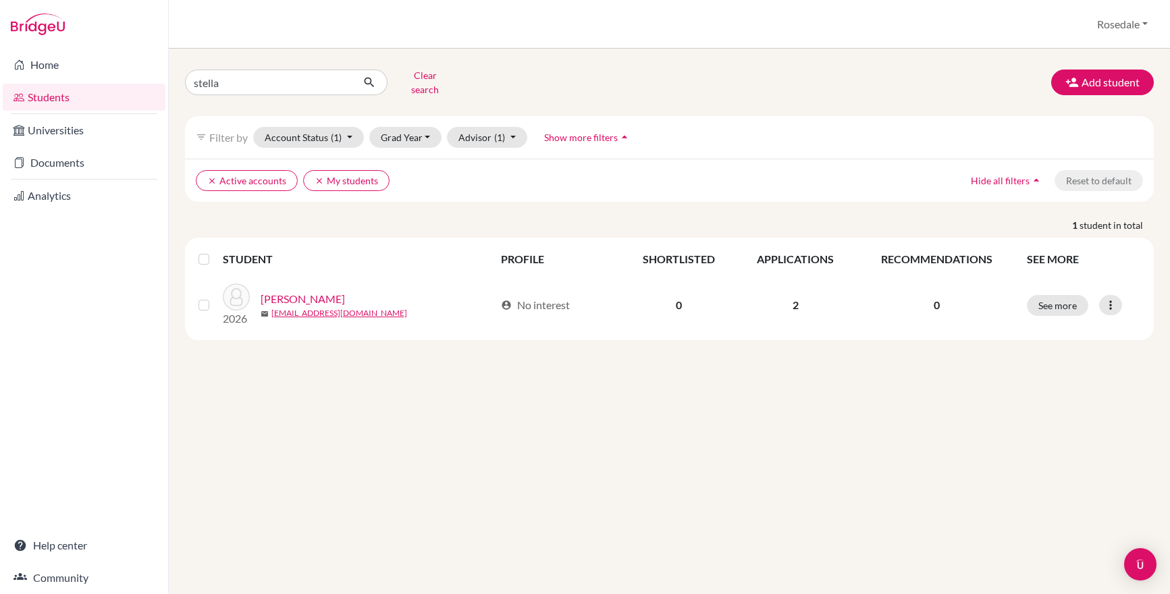
click at [192, 32] on div "Students overview Rosedale Profile School Settings Log out" at bounding box center [669, 24] width 1001 height 49
click at [71, 89] on link "Students" at bounding box center [84, 97] width 163 height 27
